Goal: Task Accomplishment & Management: Use online tool/utility

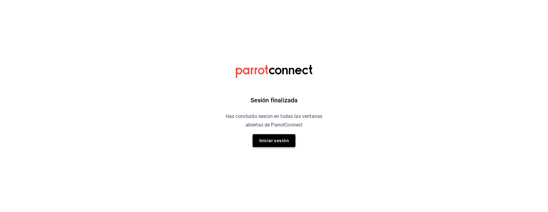
click at [277, 139] on button "Iniciar sesión" at bounding box center [274, 140] width 43 height 13
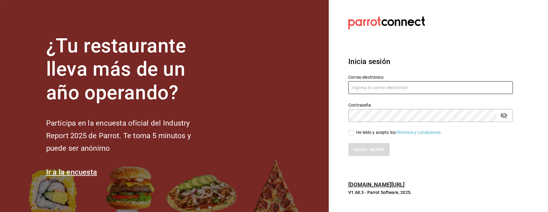
type input "[EMAIL_ADDRESS][DOMAIN_NAME]"
click at [358, 132] on div "He leído y acepto los Términos y condiciones." at bounding box center [399, 132] width 86 height 6
click at [354, 132] on input "He leído y acepto los Términos y condiciones." at bounding box center [351, 133] width 6 height 6
checkbox input "true"
click at [360, 147] on button "Iniciar sesión" at bounding box center [369, 149] width 42 height 13
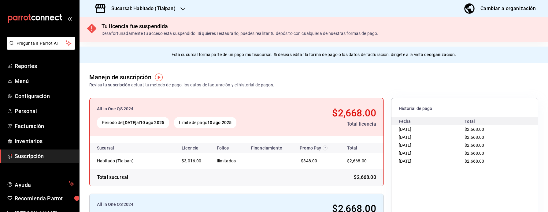
click at [183, 8] on icon "button" at bounding box center [182, 8] width 5 height 5
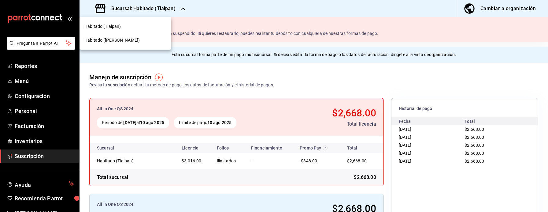
click at [125, 41] on div "Habitado (Napoles)" at bounding box center [125, 40] width 82 height 6
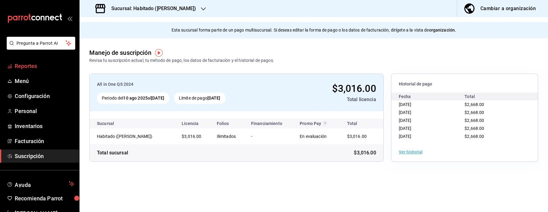
click at [46, 69] on span "Reportes" at bounding box center [45, 66] width 60 height 8
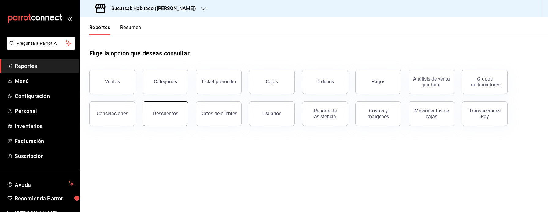
click at [168, 111] on div "Descuentos" at bounding box center [165, 113] width 25 height 6
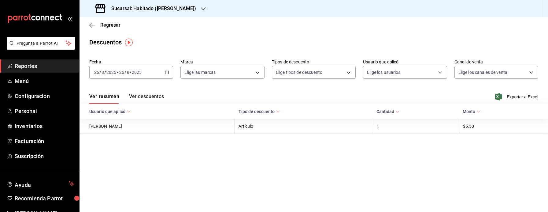
click at [146, 69] on div "2025-08-26 26 / 8 / 2025 - 2025-08-26 26 / 8 / 2025" at bounding box center [131, 72] width 84 height 13
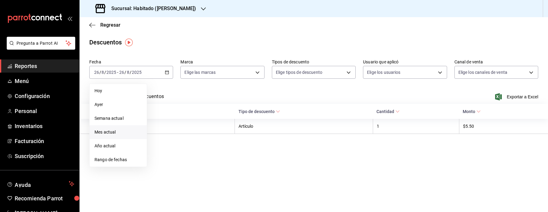
click at [120, 134] on span "Mes actual" at bounding box center [118, 132] width 47 height 6
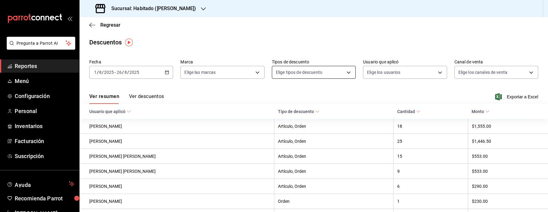
click at [354, 70] on body "Pregunta a Parrot AI Reportes Menú Configuración Personal Inventarios Facturaci…" at bounding box center [274, 106] width 548 height 212
click at [384, 96] on div at bounding box center [274, 106] width 548 height 212
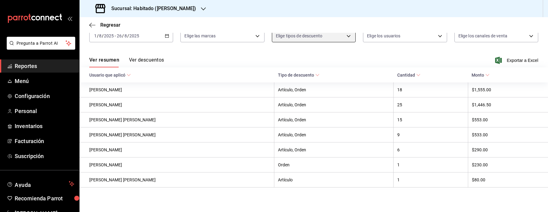
scroll to position [36, 0]
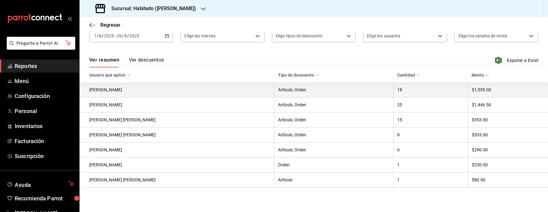
click at [410, 92] on th "18" at bounding box center [431, 89] width 75 height 15
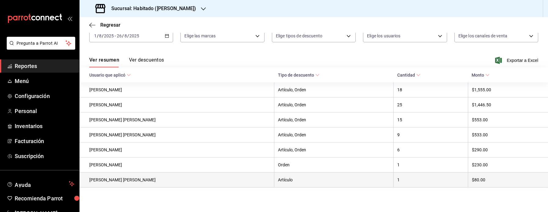
scroll to position [0, 0]
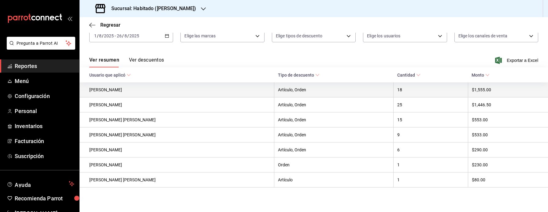
click at [128, 89] on th "Axel Yahir Ramirez Romero" at bounding box center [177, 89] width 195 height 15
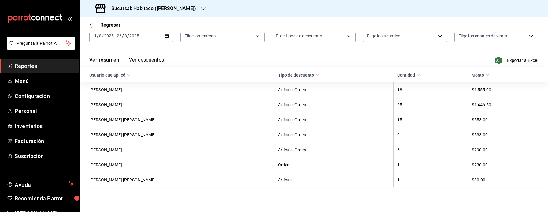
click at [142, 61] on button "Ver descuentos" at bounding box center [146, 62] width 35 height 10
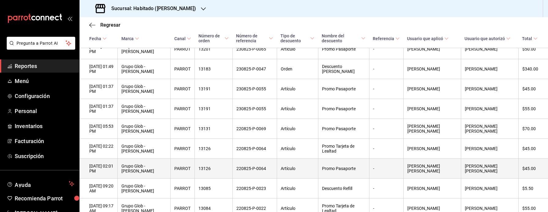
scroll to position [189, 0]
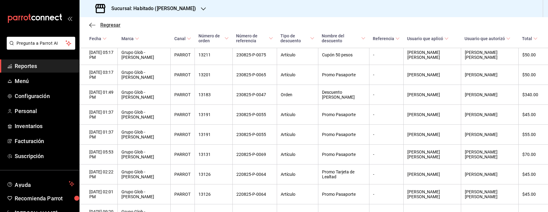
click at [91, 23] on icon "button" at bounding box center [90, 25] width 2 height 5
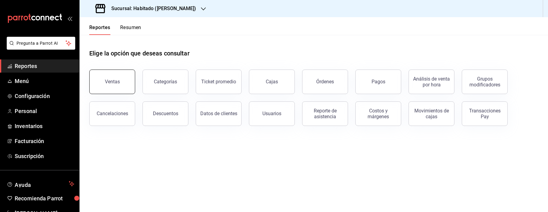
click at [106, 85] on button "Ventas" at bounding box center [112, 81] width 46 height 24
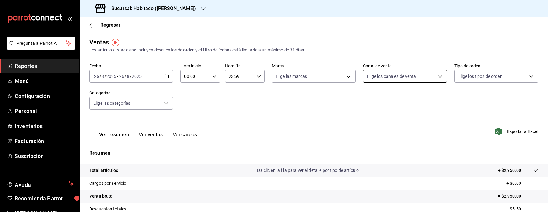
click at [419, 77] on body "Pregunta a Parrot AI Reportes Menú Configuración Personal Inventarios Facturaci…" at bounding box center [274, 106] width 548 height 212
click at [398, 150] on span "Rappi" at bounding box center [412, 148] width 64 height 6
type input "RAPPI"
checkbox input "true"
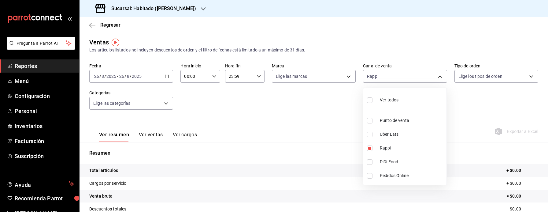
click at [324, 127] on div at bounding box center [274, 106] width 548 height 212
click at [134, 75] on input "2025" at bounding box center [137, 76] width 10 height 5
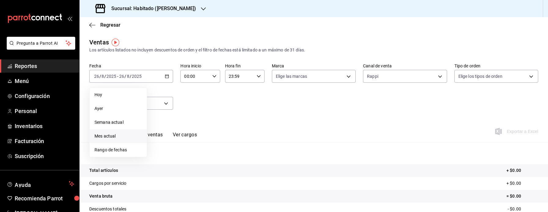
click at [107, 136] on span "Mes actual" at bounding box center [118, 136] width 47 height 6
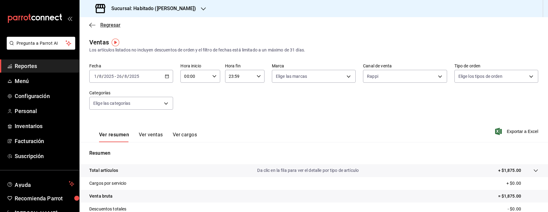
click at [107, 25] on span "Regresar" at bounding box center [110, 25] width 20 height 6
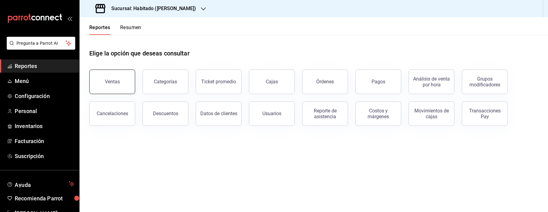
click at [126, 90] on button "Ventas" at bounding box center [112, 81] width 46 height 24
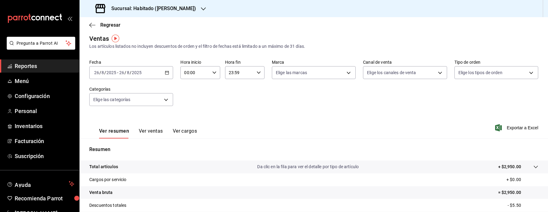
scroll to position [4, 0]
click at [137, 72] on input "2025" at bounding box center [137, 72] width 10 height 5
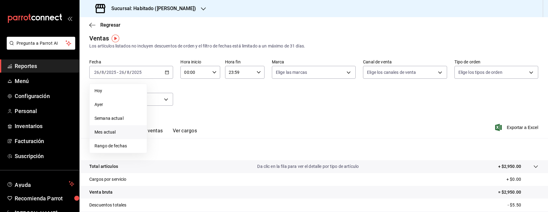
click at [110, 132] on span "Mes actual" at bounding box center [118, 132] width 47 height 6
